Goal: Check status: Check status

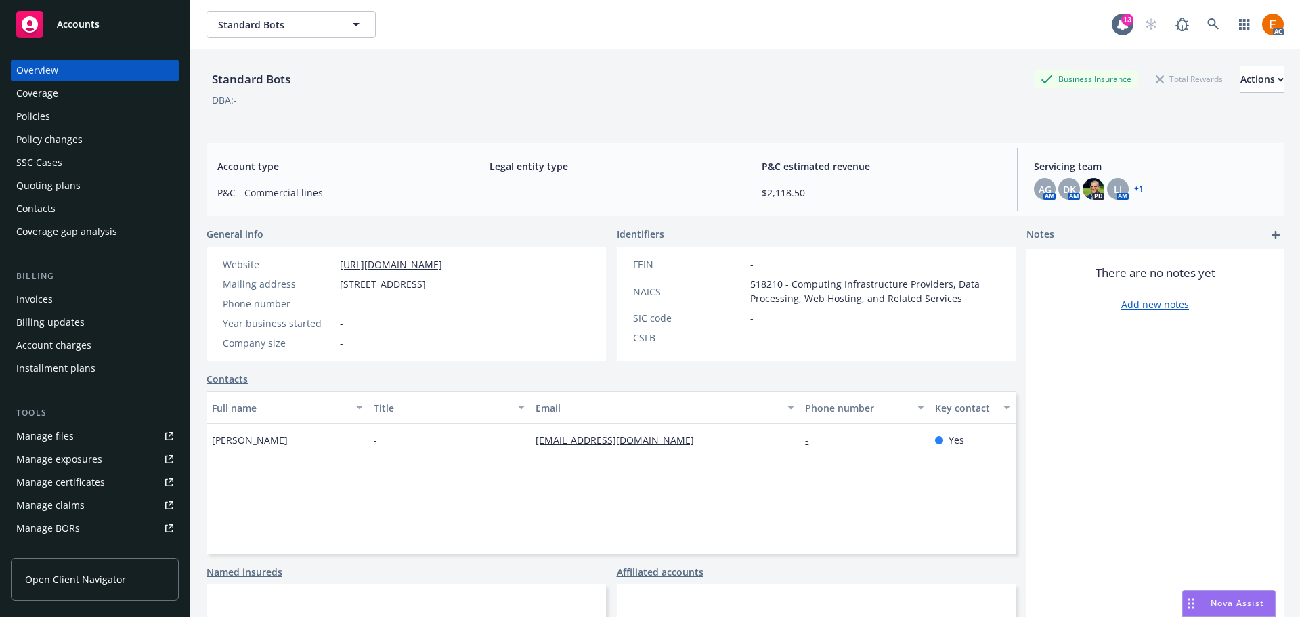
click at [116, 115] on div "Policies" at bounding box center [94, 117] width 157 height 22
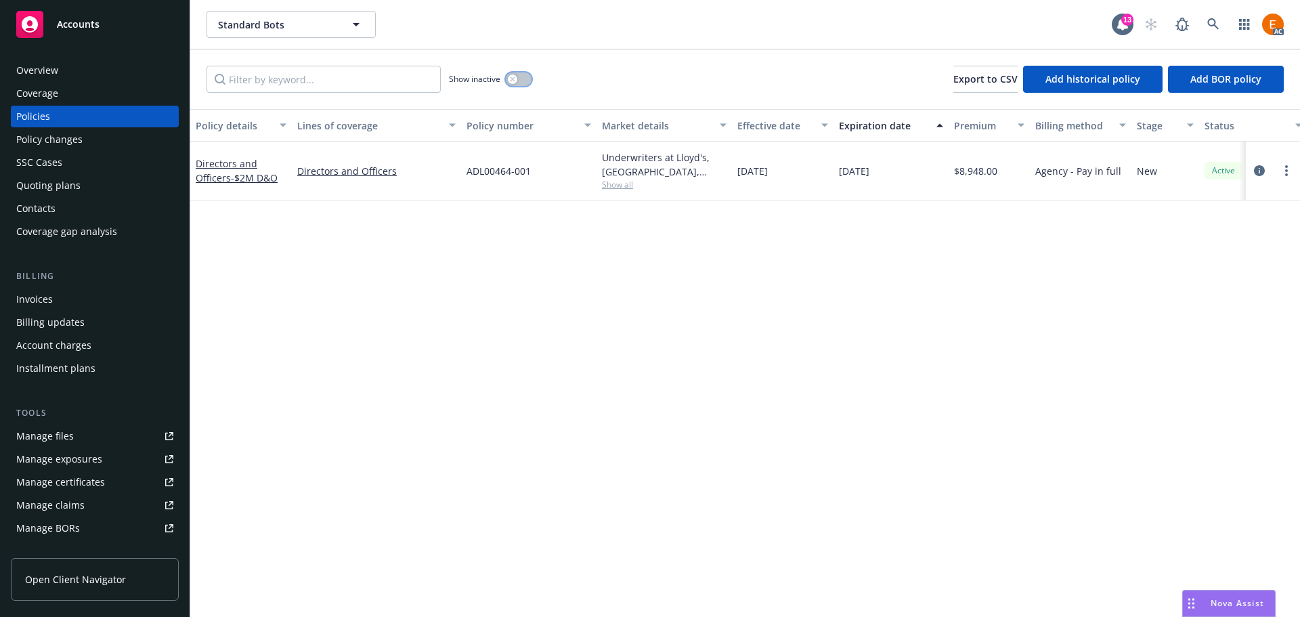
click at [513, 75] on div "button" at bounding box center [512, 78] width 9 height 9
click at [91, 183] on div "Quoting plans" at bounding box center [94, 186] width 157 height 22
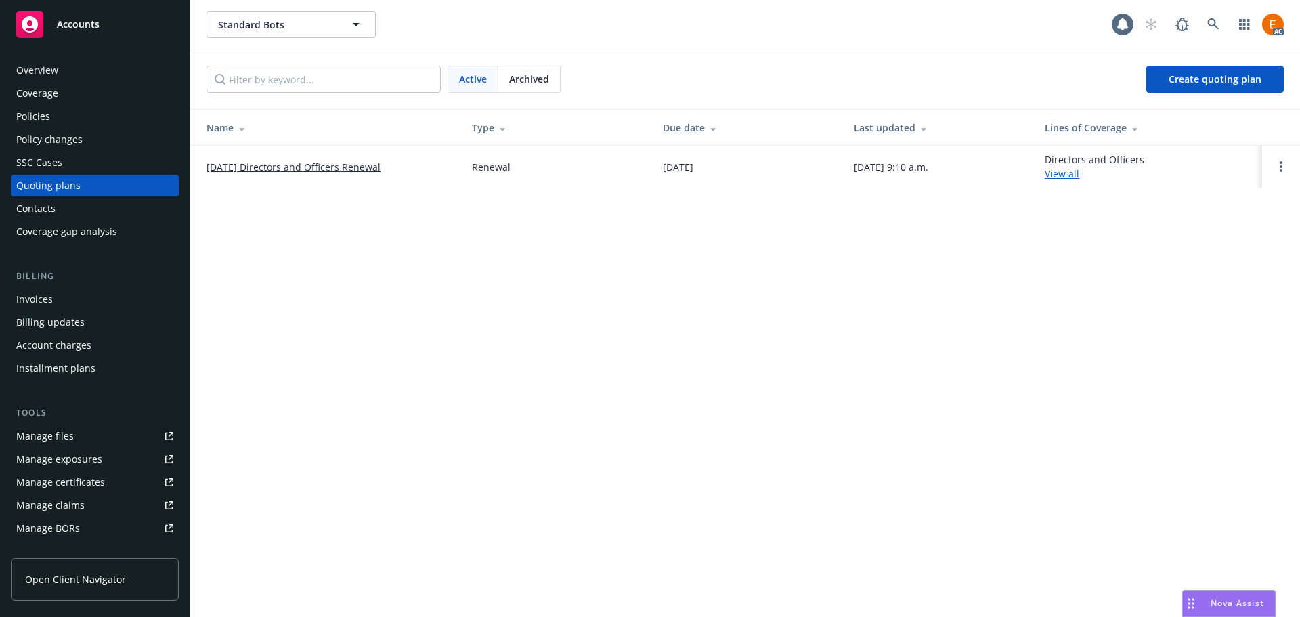
click at [360, 168] on link "[DATE] Directors and Officers Renewal" at bounding box center [294, 167] width 174 height 14
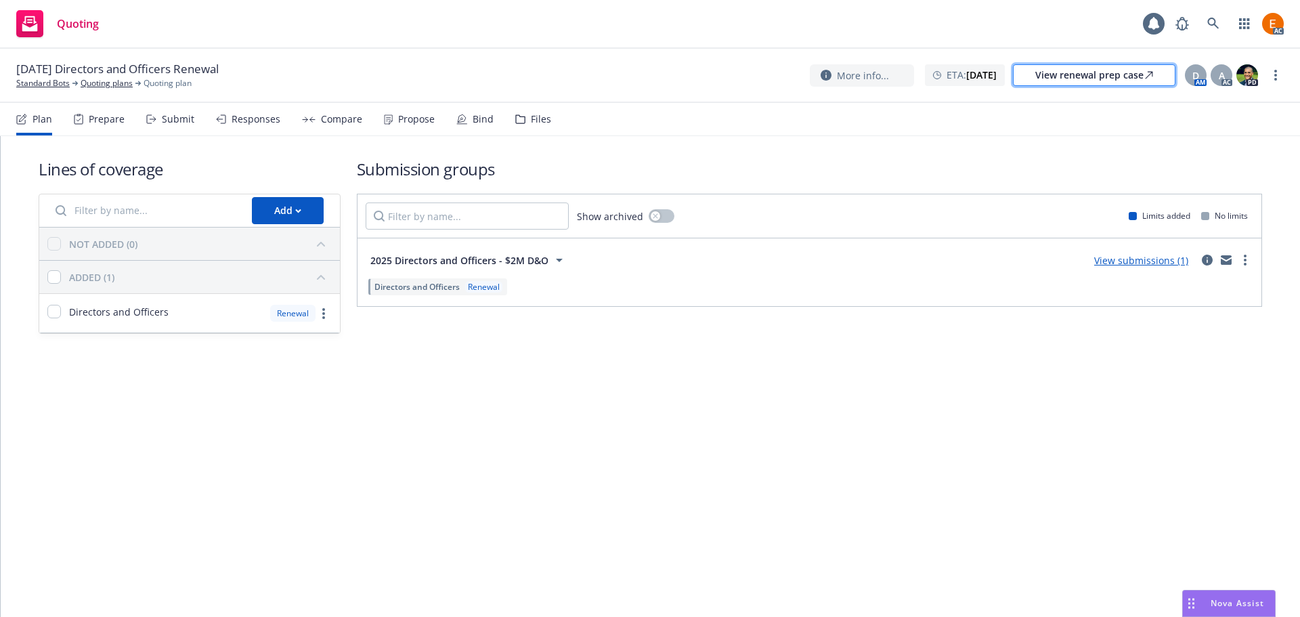
click at [1125, 78] on div "View renewal prep case" at bounding box center [1094, 75] width 118 height 20
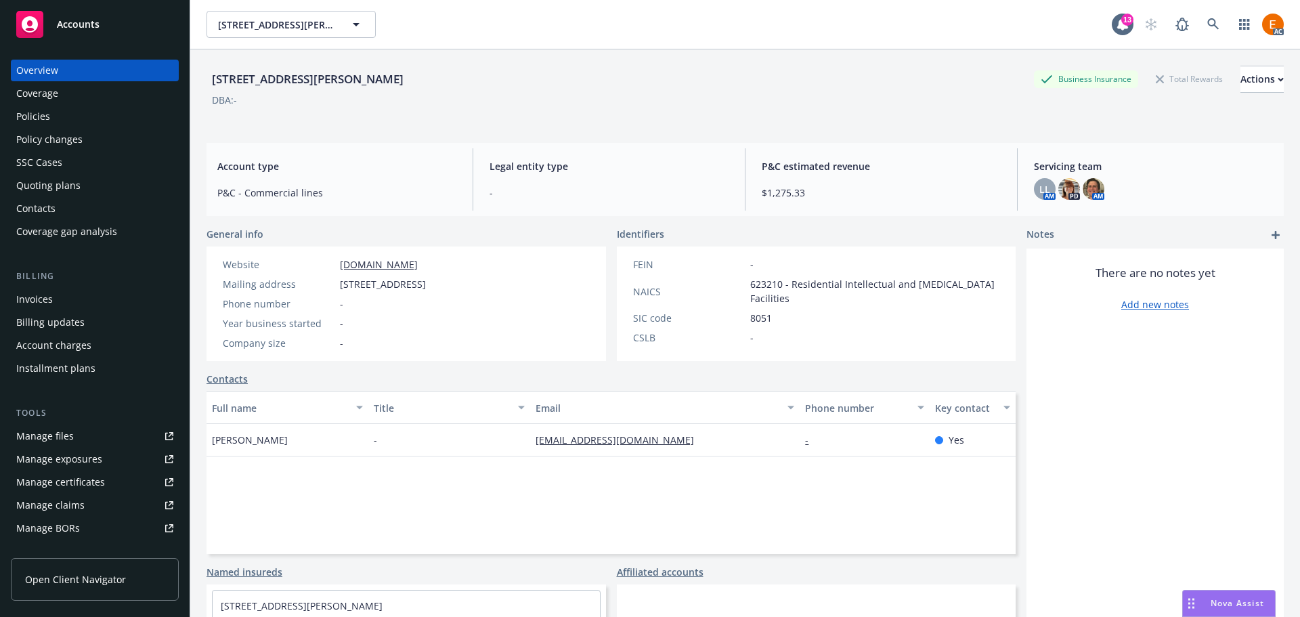
click at [109, 190] on div "Quoting plans" at bounding box center [94, 186] width 157 height 22
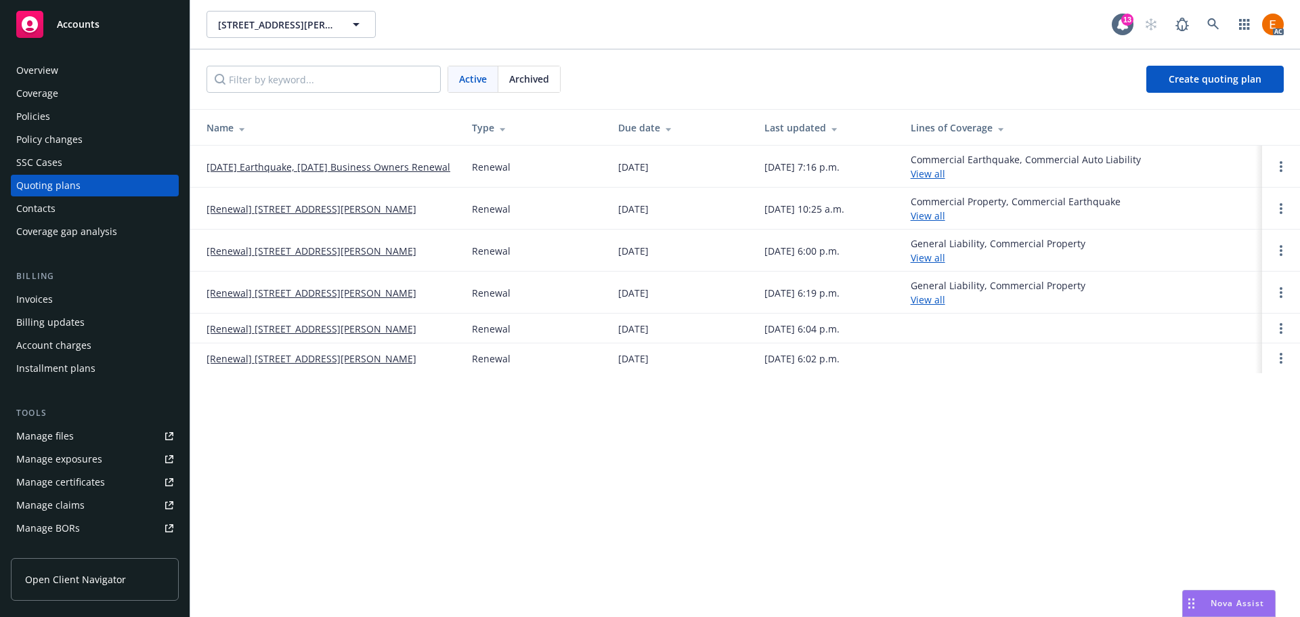
click at [364, 160] on link "[DATE] Earthquake, [DATE] Business Owners Renewal" at bounding box center [329, 167] width 244 height 14
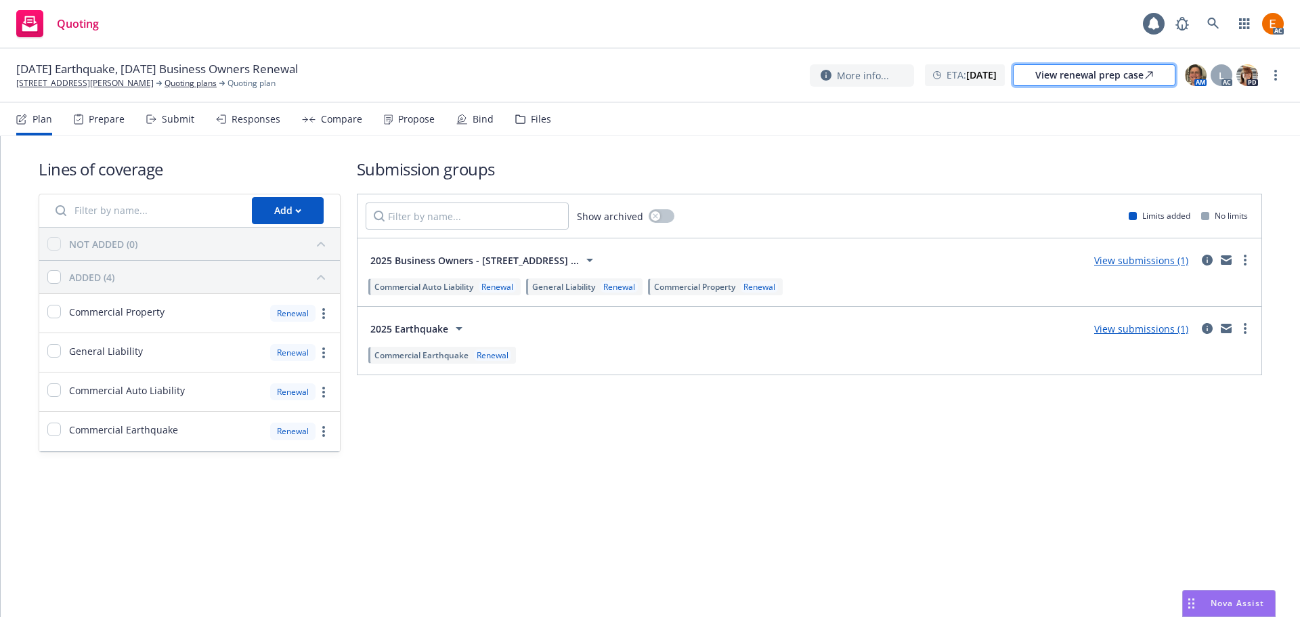
click at [1109, 79] on div "View renewal prep case" at bounding box center [1094, 75] width 118 height 20
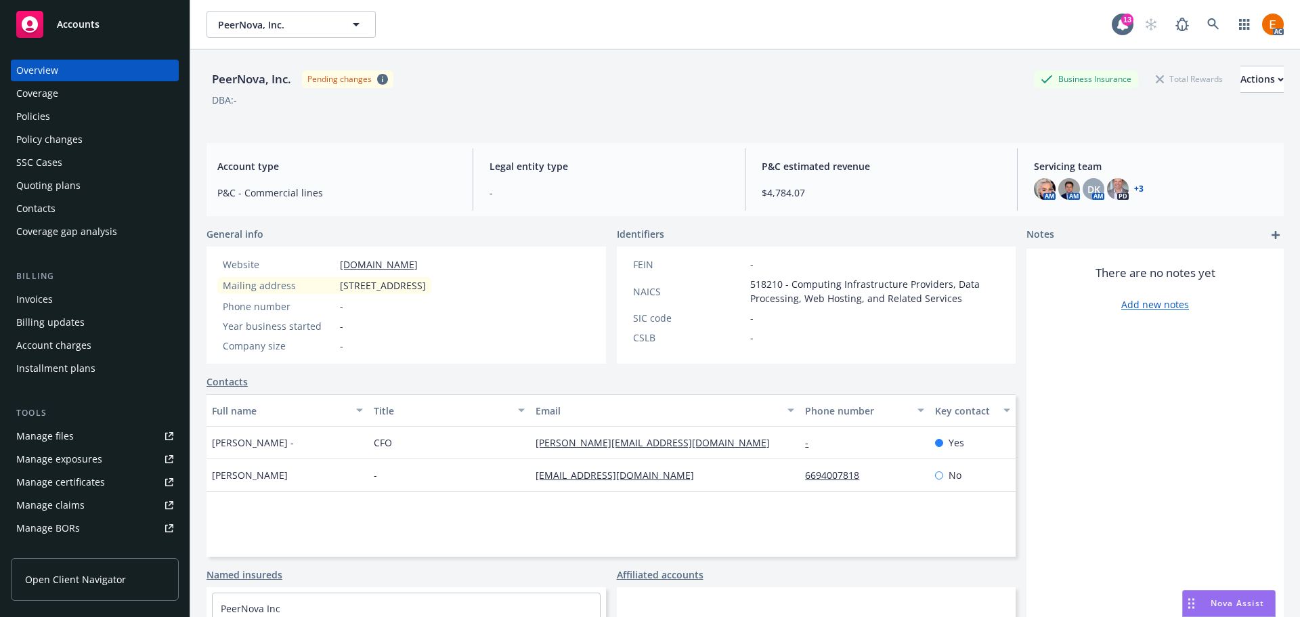
click at [116, 186] on div "Quoting plans" at bounding box center [94, 186] width 157 height 22
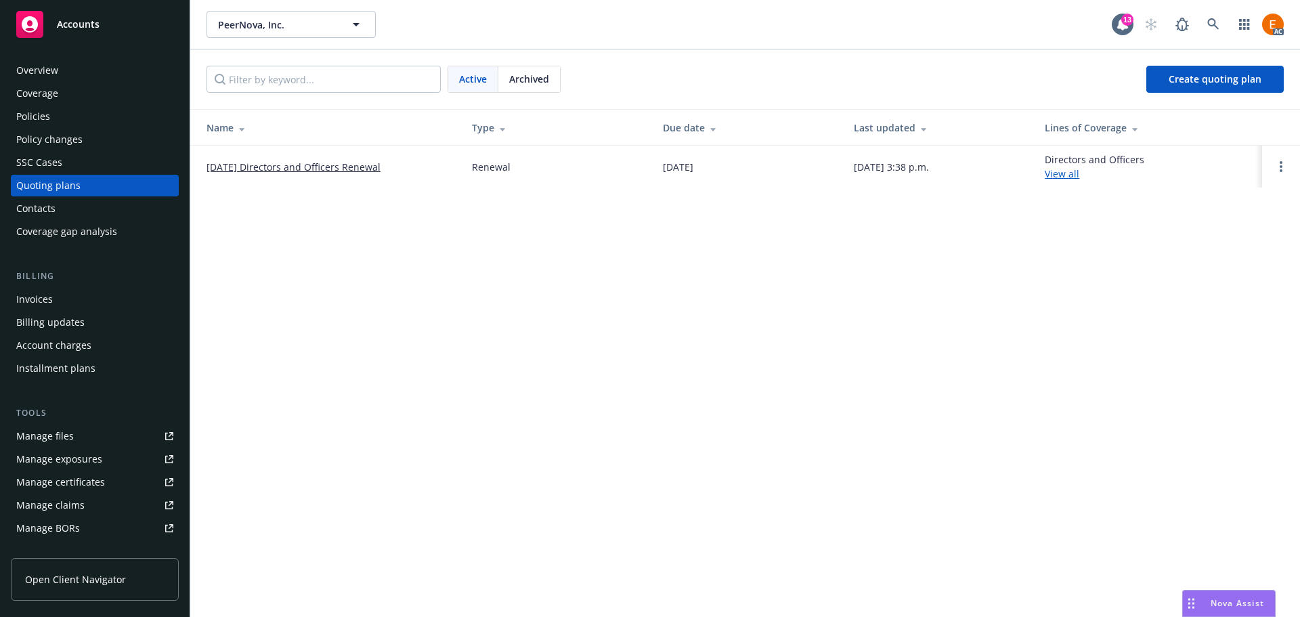
click at [283, 171] on link "11/22/25 Directors and Officers Renewal" at bounding box center [294, 167] width 174 height 14
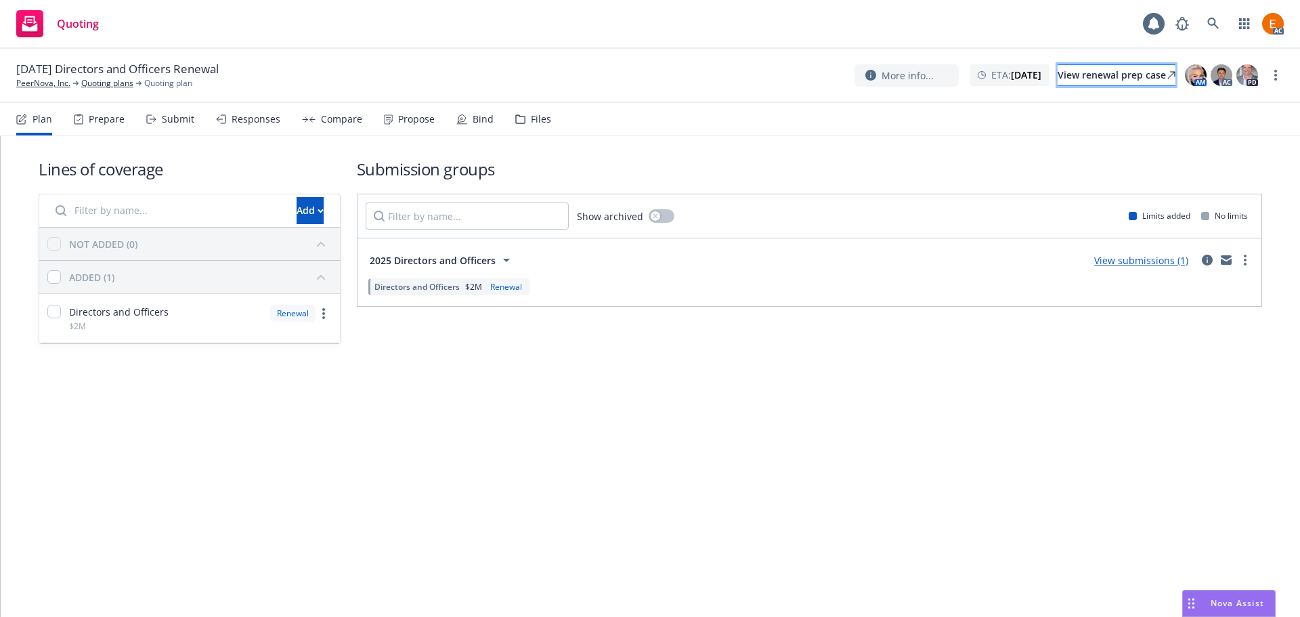
click at [1063, 74] on div "View renewal prep case" at bounding box center [1117, 75] width 118 height 20
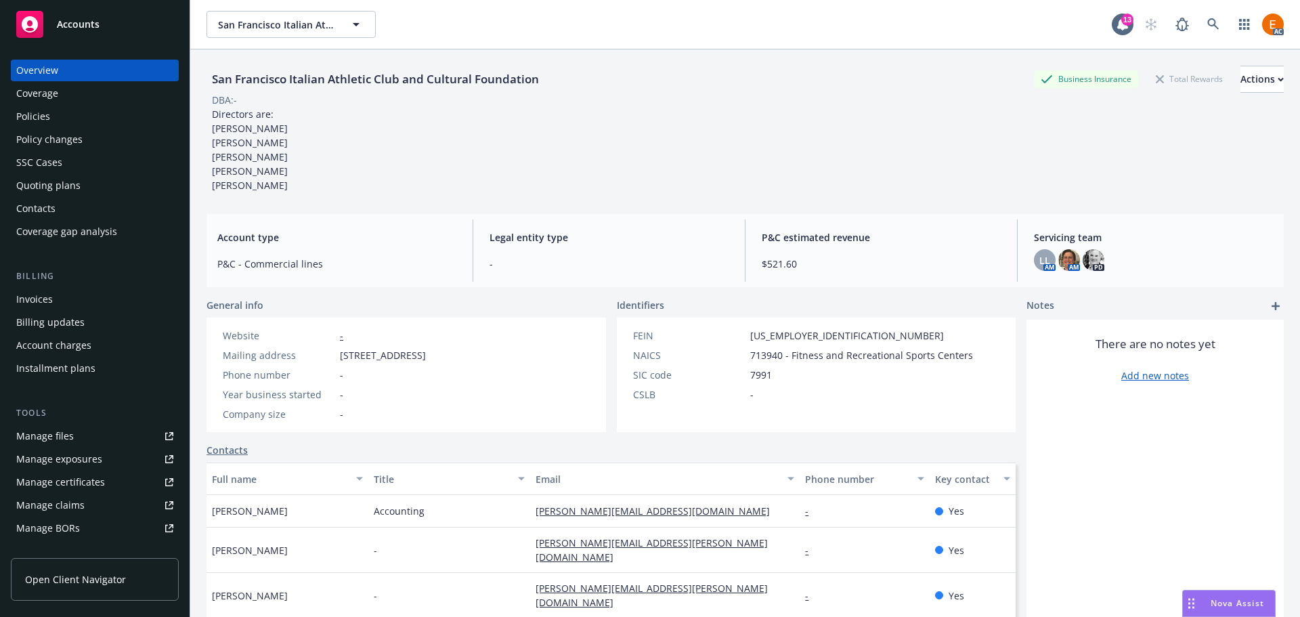
click at [70, 184] on div "Quoting plans" at bounding box center [48, 186] width 64 height 22
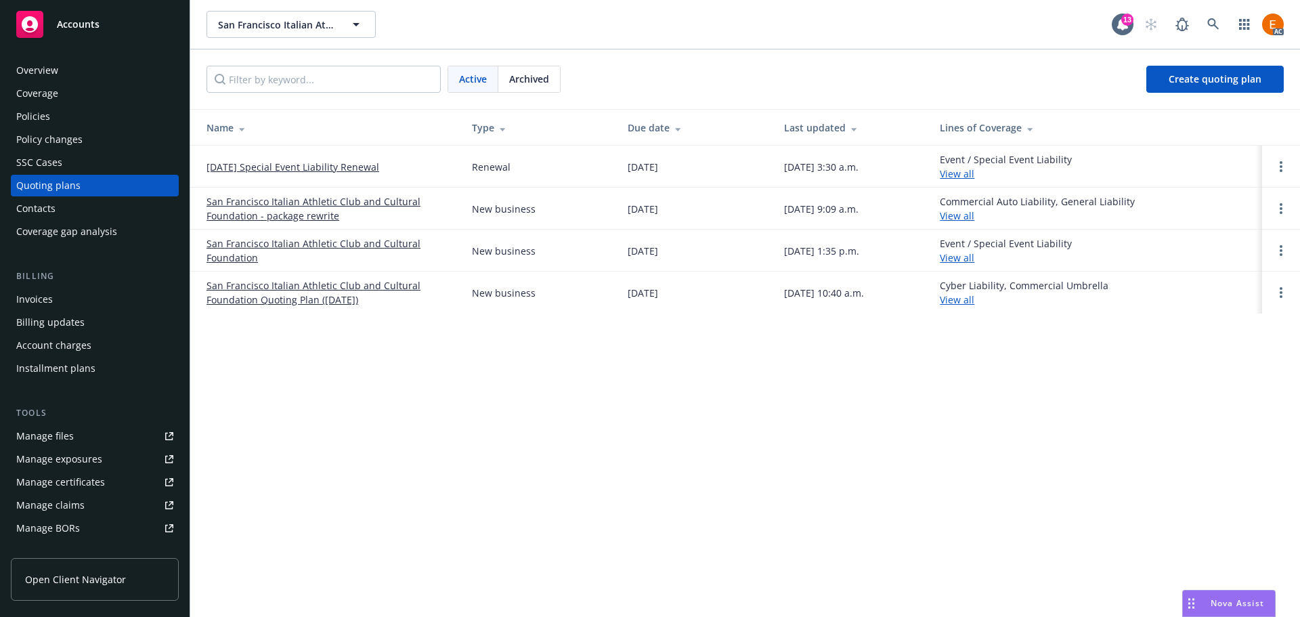
click at [536, 82] on span "Archived" at bounding box center [529, 79] width 40 height 14
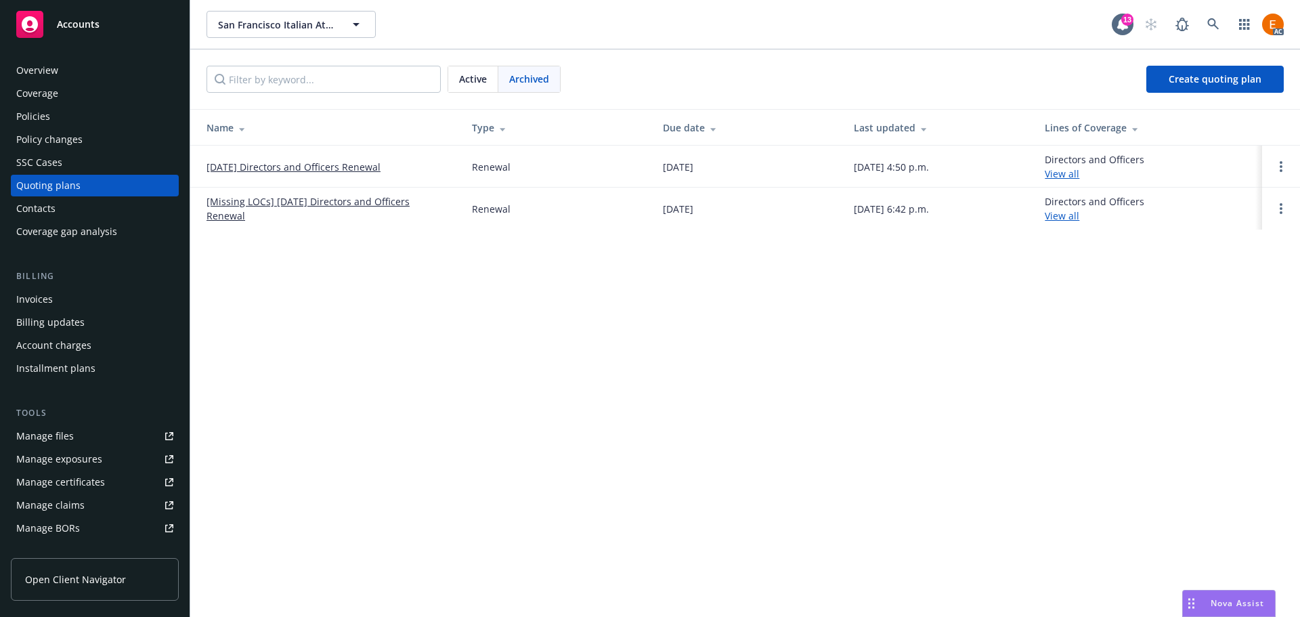
click at [351, 173] on link "[DATE] Directors and Officers Renewal" at bounding box center [294, 167] width 174 height 14
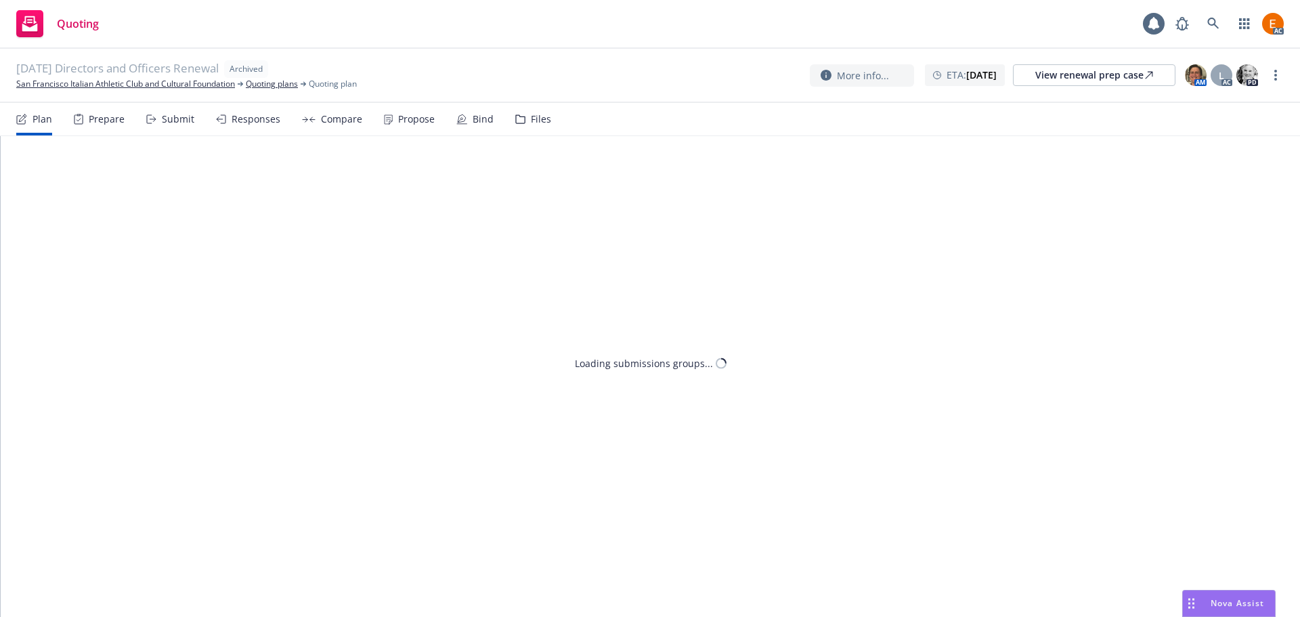
click at [1116, 72] on div "View renewal prep case" at bounding box center [1094, 75] width 118 height 20
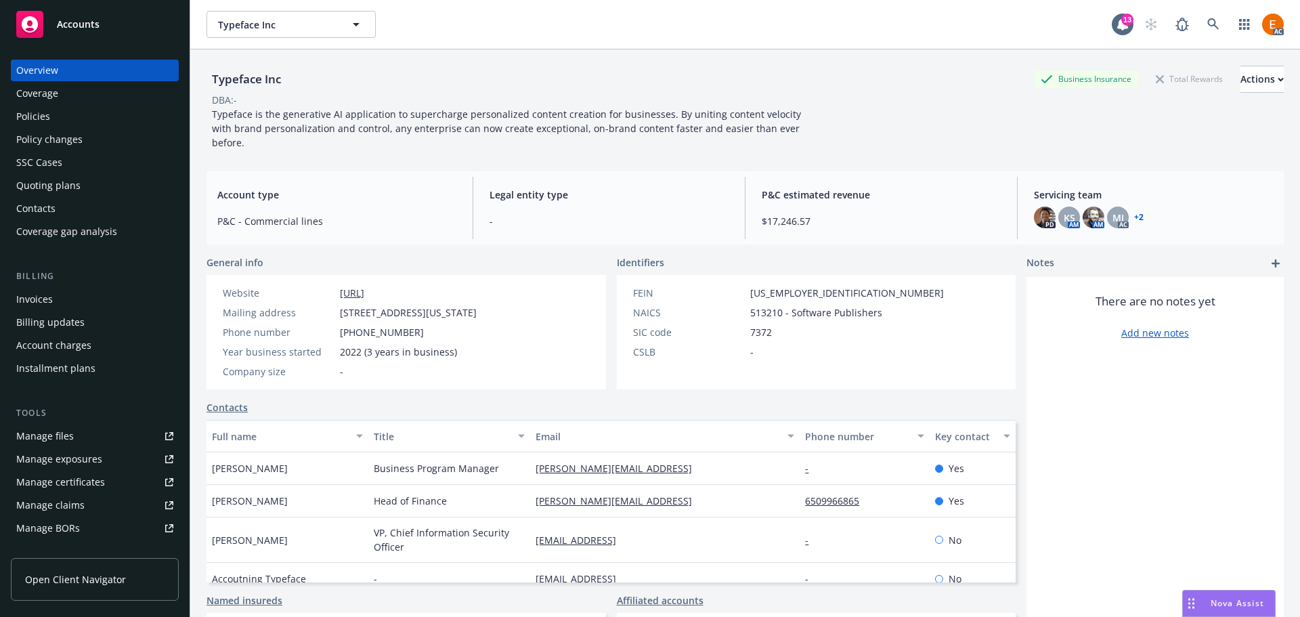
click at [98, 178] on div "Quoting plans" at bounding box center [94, 186] width 157 height 22
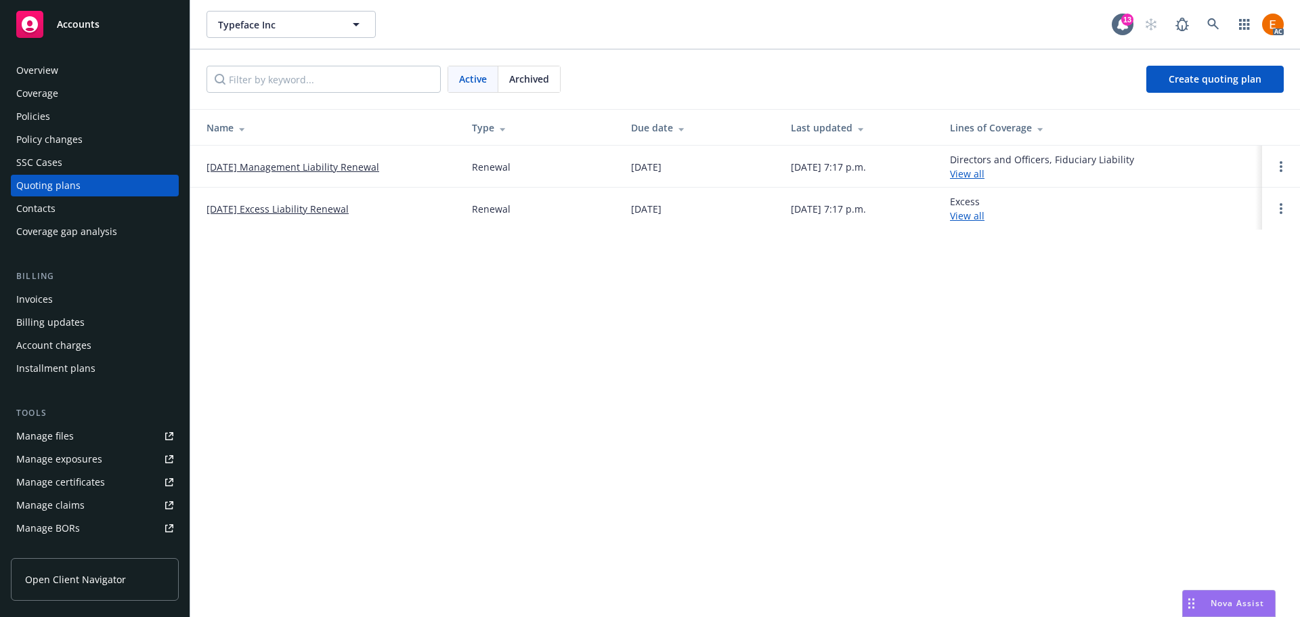
click at [98, 125] on div "Policies" at bounding box center [94, 117] width 157 height 22
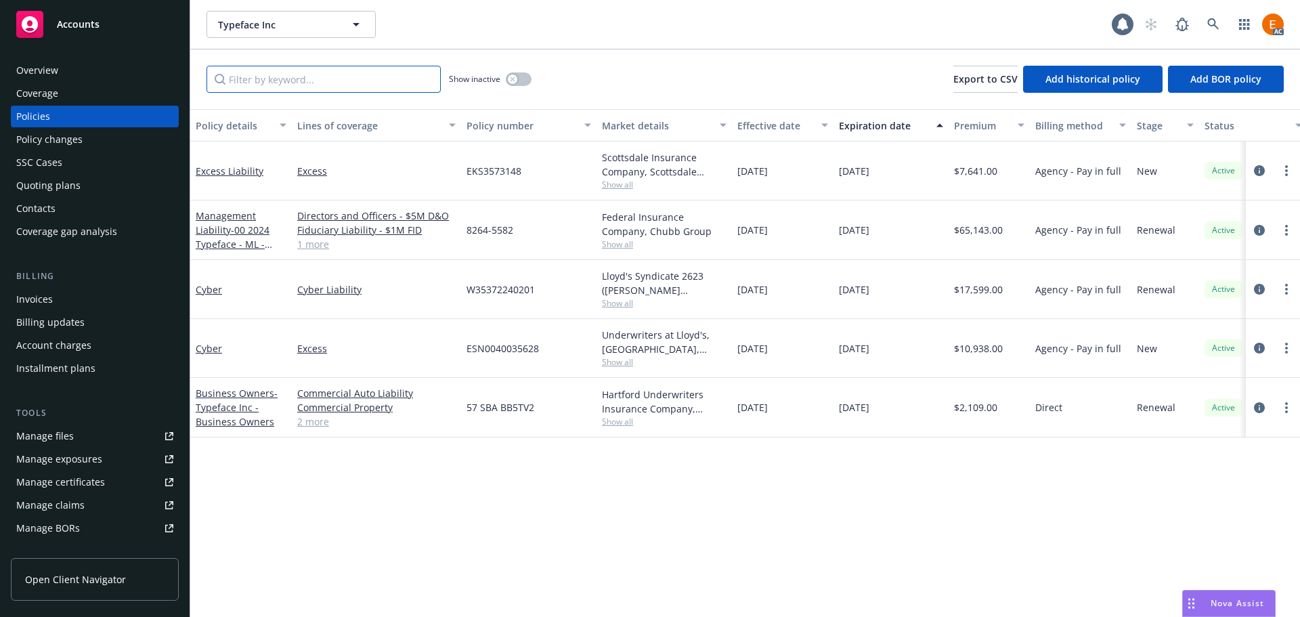
click at [324, 69] on input "Filter by keyword..." at bounding box center [324, 79] width 234 height 27
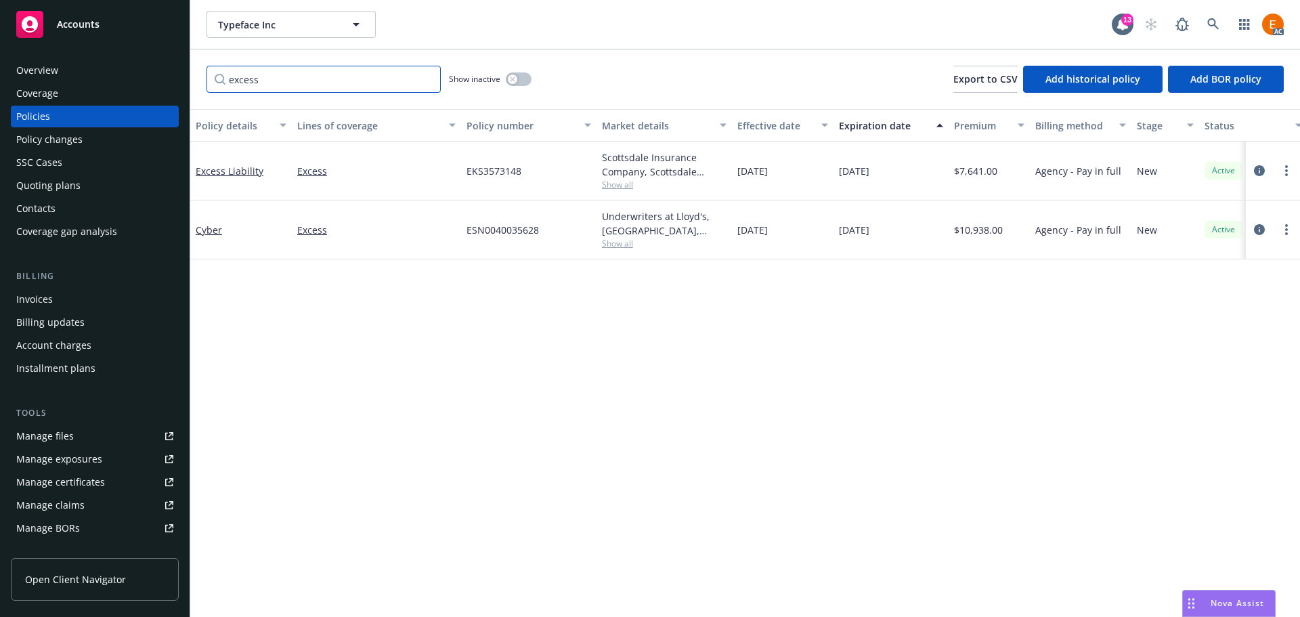
type input "excess"
click at [519, 83] on button "button" at bounding box center [519, 79] width 26 height 14
click at [72, 188] on div "Quoting plans" at bounding box center [48, 186] width 64 height 22
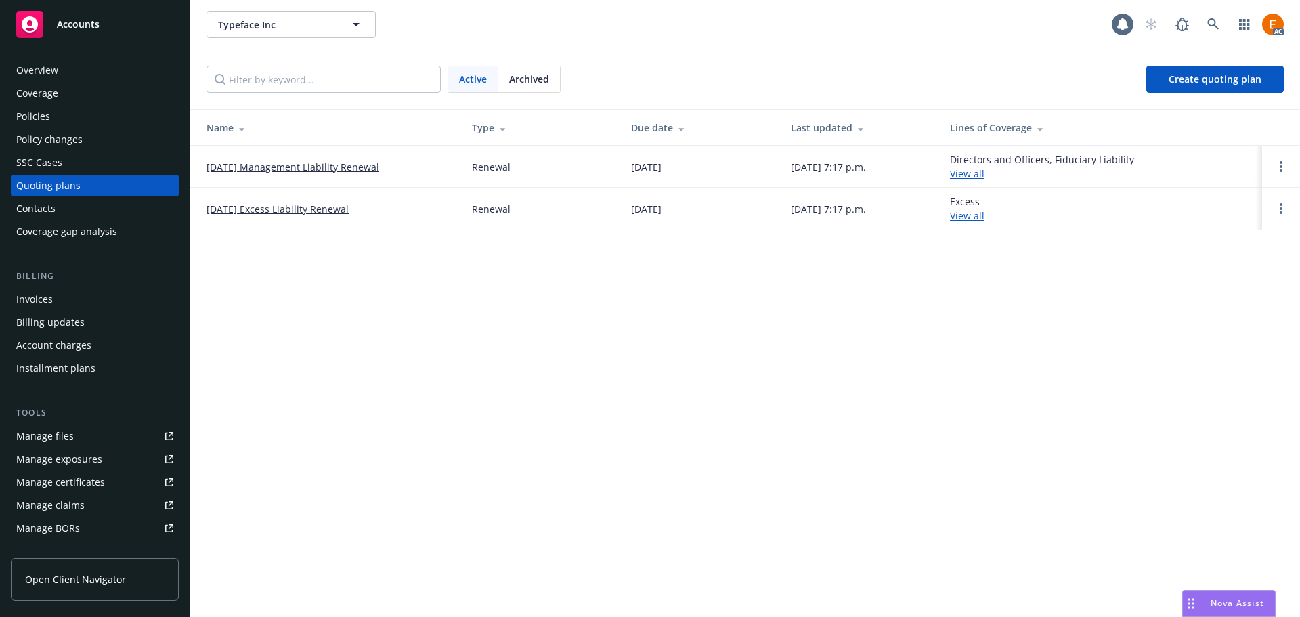
click at [531, 85] on span "Archived" at bounding box center [529, 79] width 40 height 14
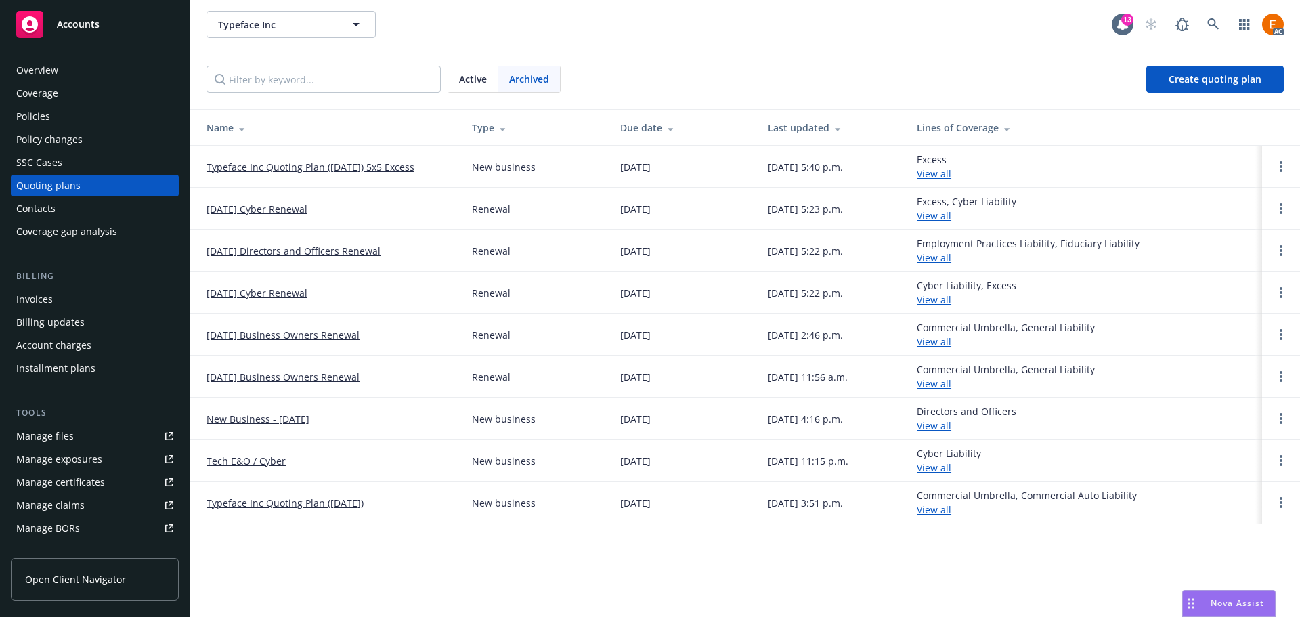
click at [482, 78] on span "Active" at bounding box center [473, 79] width 28 height 14
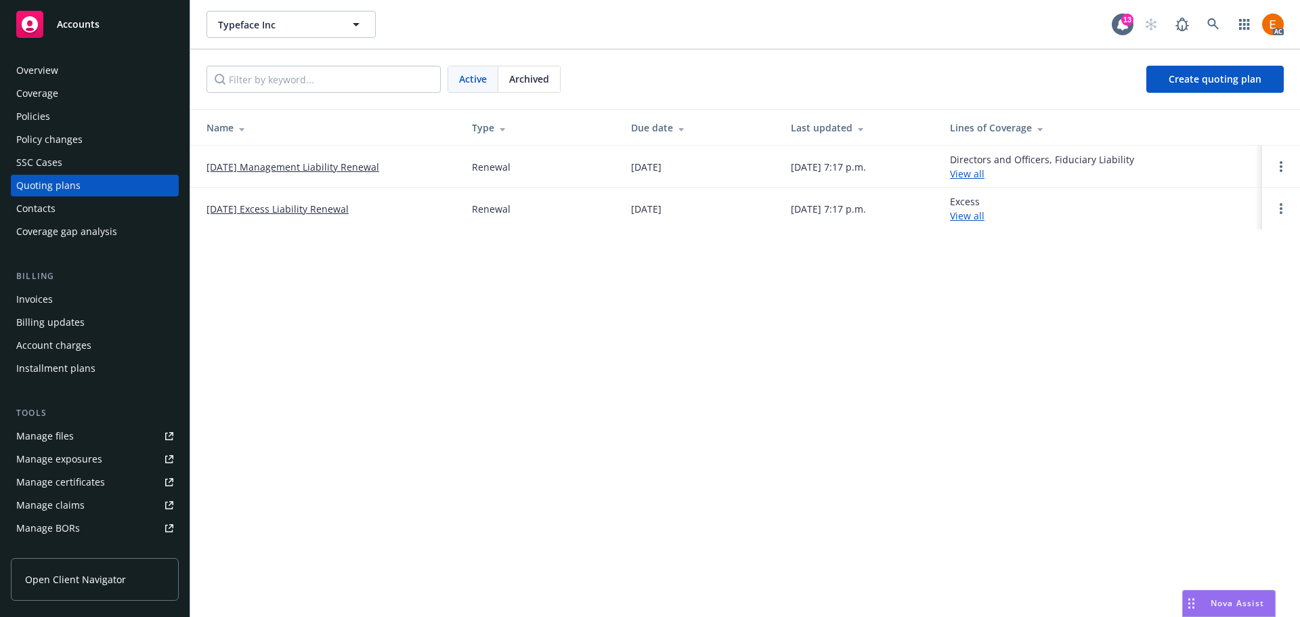
click at [340, 214] on link "[DATE] Excess Liability Renewal" at bounding box center [278, 209] width 142 height 14
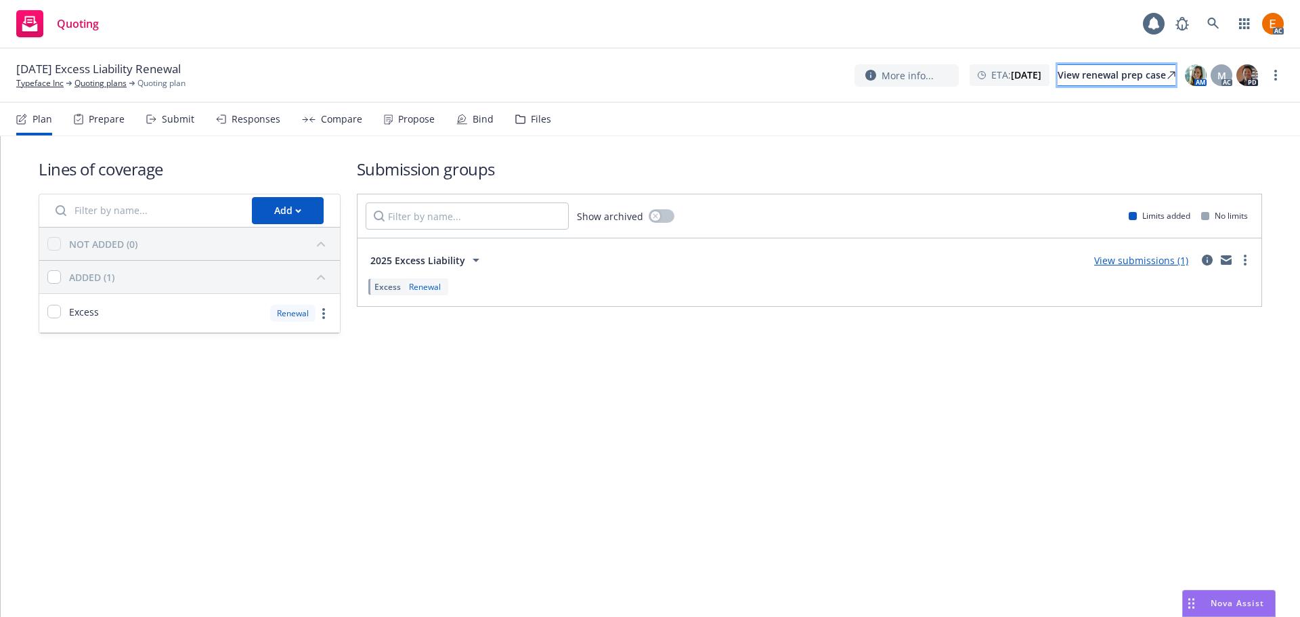
click at [1139, 70] on div "View renewal prep case" at bounding box center [1117, 75] width 118 height 20
